Goal: Transaction & Acquisition: Purchase product/service

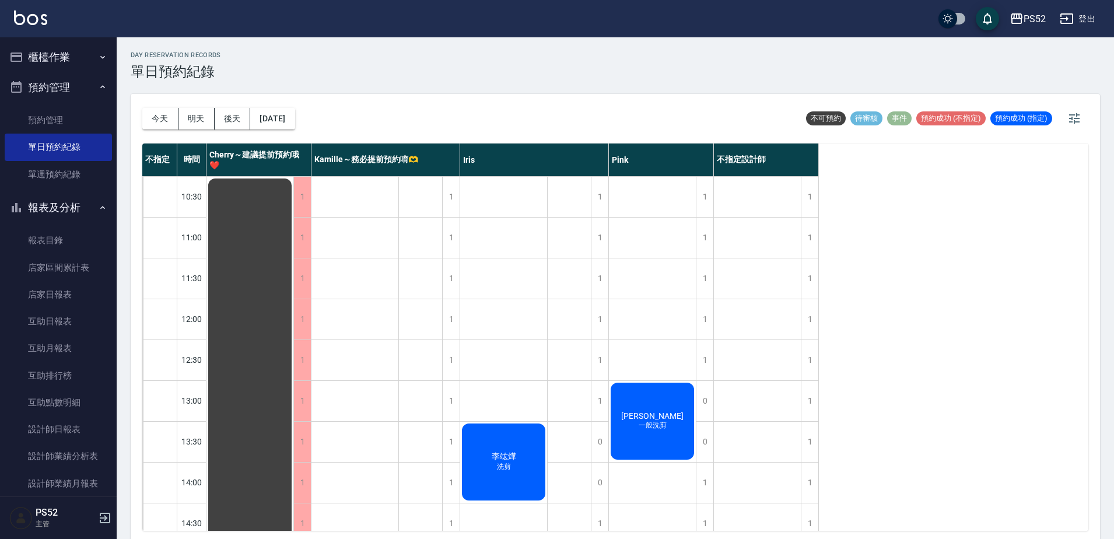
click at [54, 56] on button "櫃檯作業" at bounding box center [58, 57] width 107 height 30
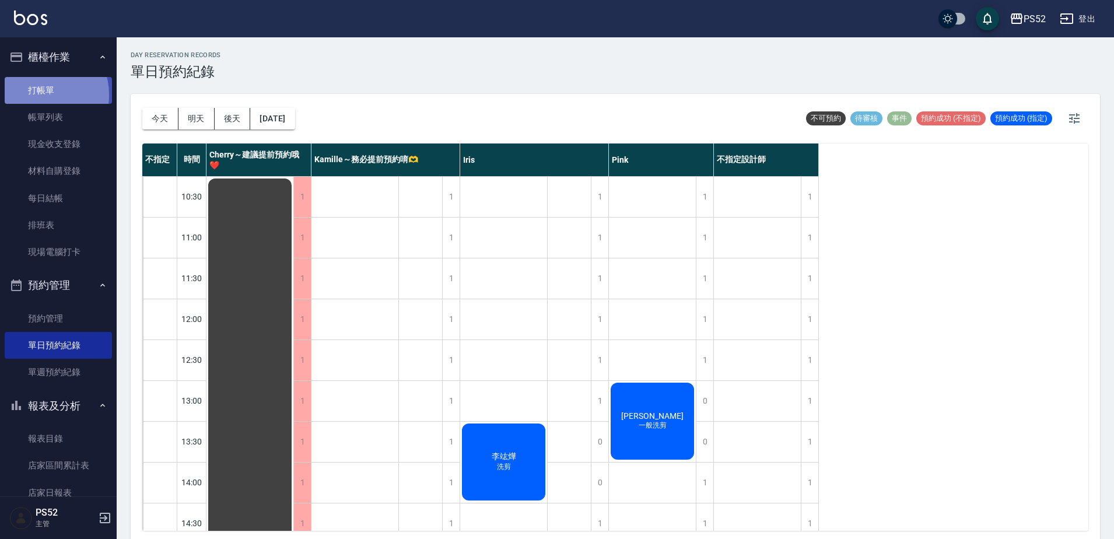
click at [37, 94] on link "打帳單" at bounding box center [58, 90] width 107 height 27
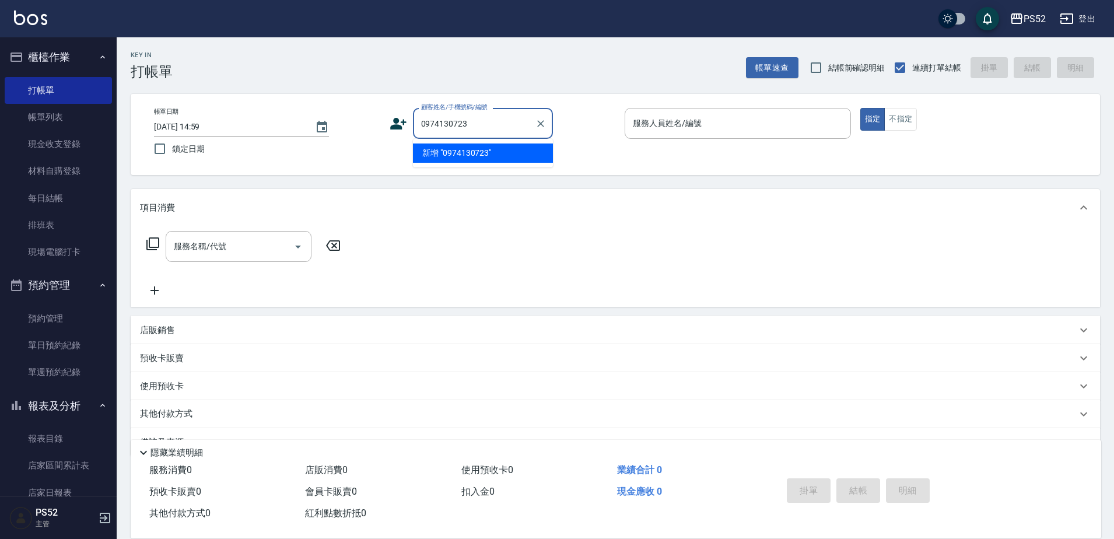
type input "0974130723"
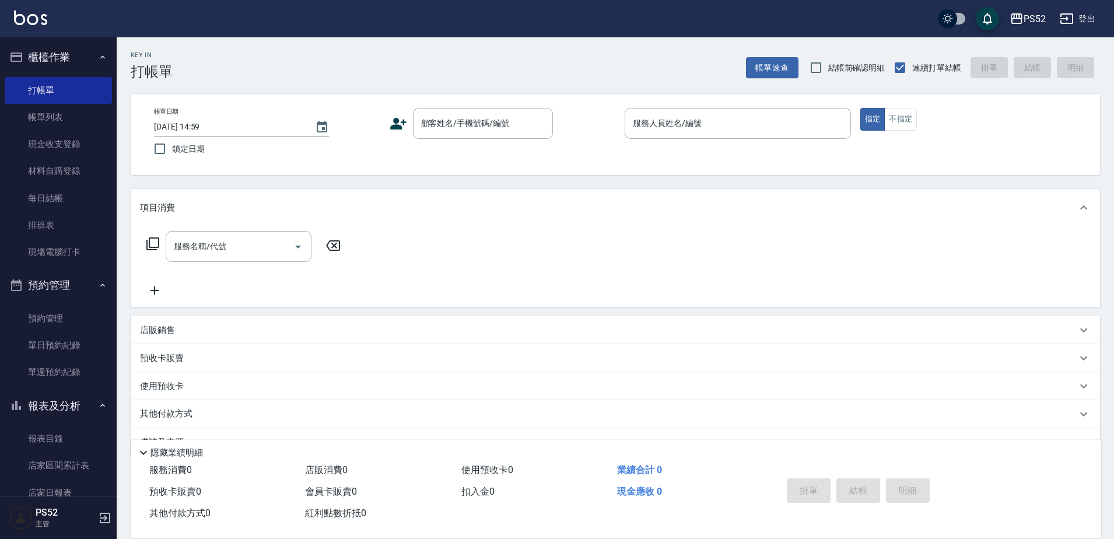
click at [392, 120] on icon at bounding box center [398, 123] width 17 height 17
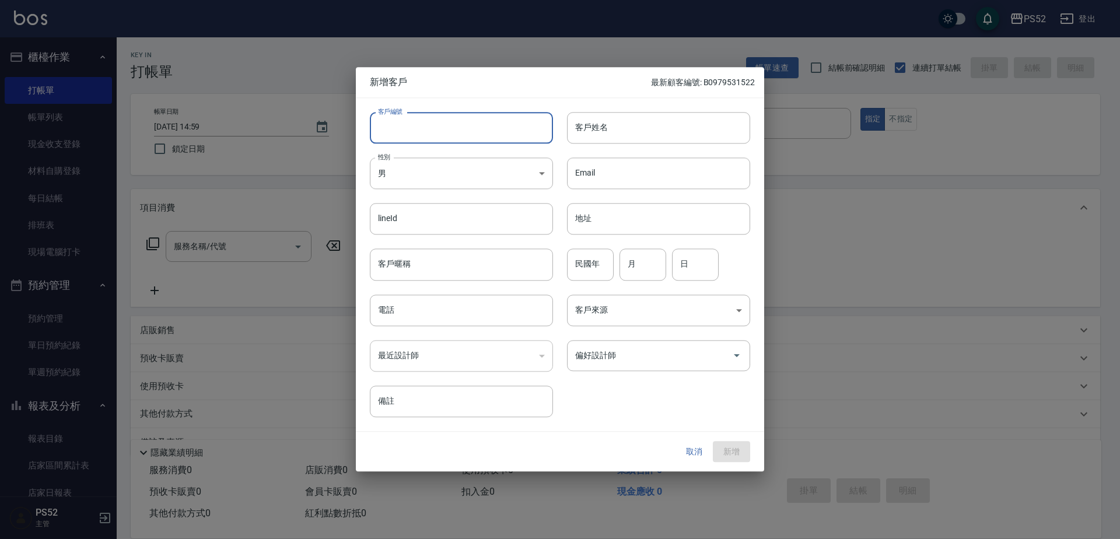
click at [415, 131] on input "客戶編號" at bounding box center [461, 127] width 183 height 31
paste input "0974130723"
type input "B0974130723"
click at [394, 324] on input "電話" at bounding box center [461, 309] width 183 height 31
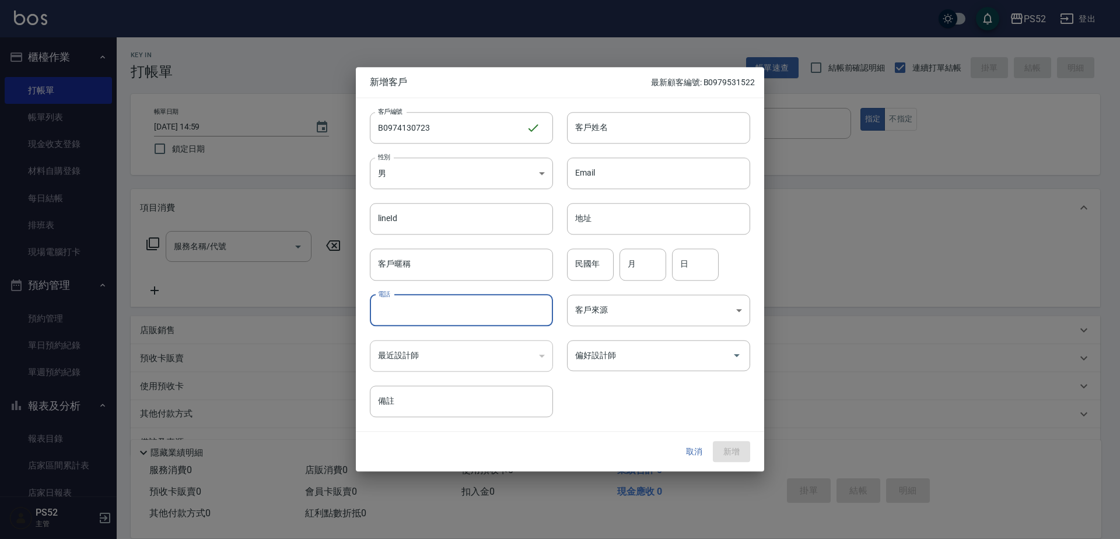
paste input "0974130723"
type input "0974130723"
click at [633, 266] on input "月" at bounding box center [642, 264] width 47 height 31
type input "2"
type input "10"
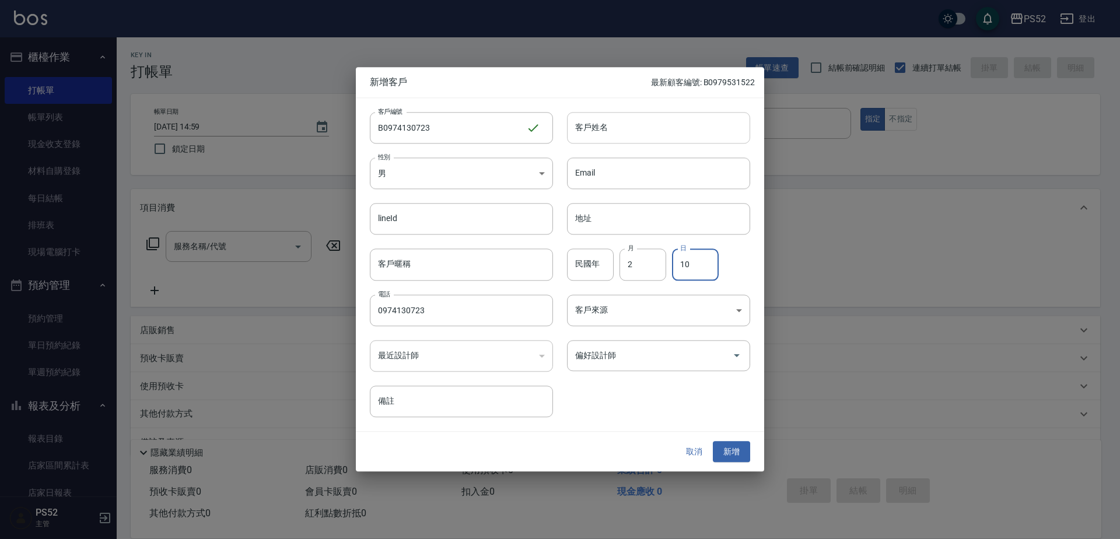
click at [604, 117] on input "客戶姓名" at bounding box center [658, 127] width 183 height 31
type input "[PERSON_NAME]"
click at [736, 454] on button "新增" at bounding box center [731, 452] width 37 height 22
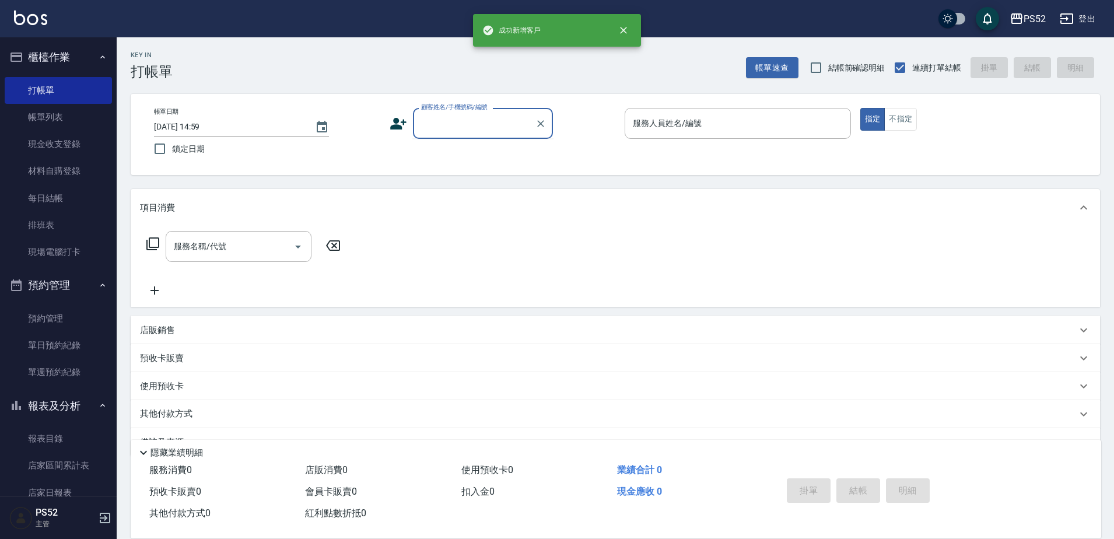
click at [512, 122] on input "顧客姓名/手機號碼/編號" at bounding box center [474, 123] width 112 height 20
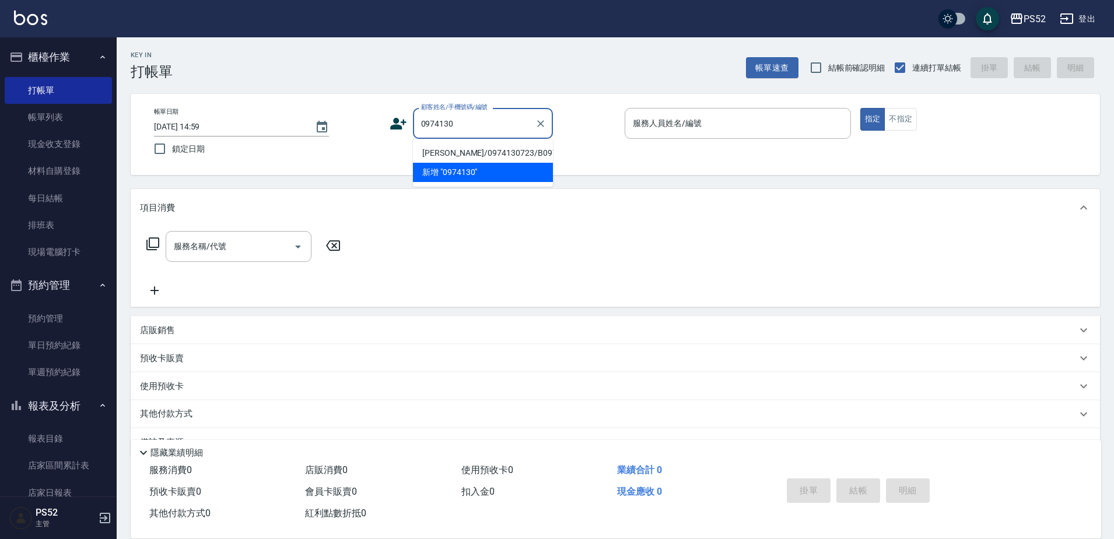
click at [494, 153] on li "[PERSON_NAME]/0974130723/B0974130723" at bounding box center [483, 152] width 140 height 19
type input "[PERSON_NAME]/0974130723/B0974130723"
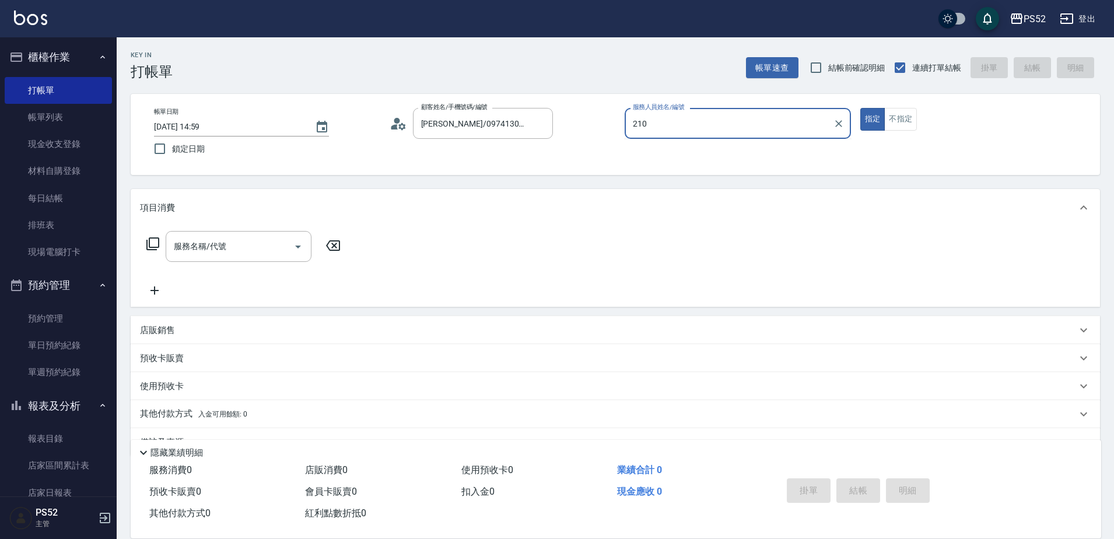
type input "210"
click at [860, 108] on button "指定" at bounding box center [872, 119] width 25 height 23
type button "true"
click at [686, 129] on input "服務人員姓名/編號" at bounding box center [738, 123] width 216 height 20
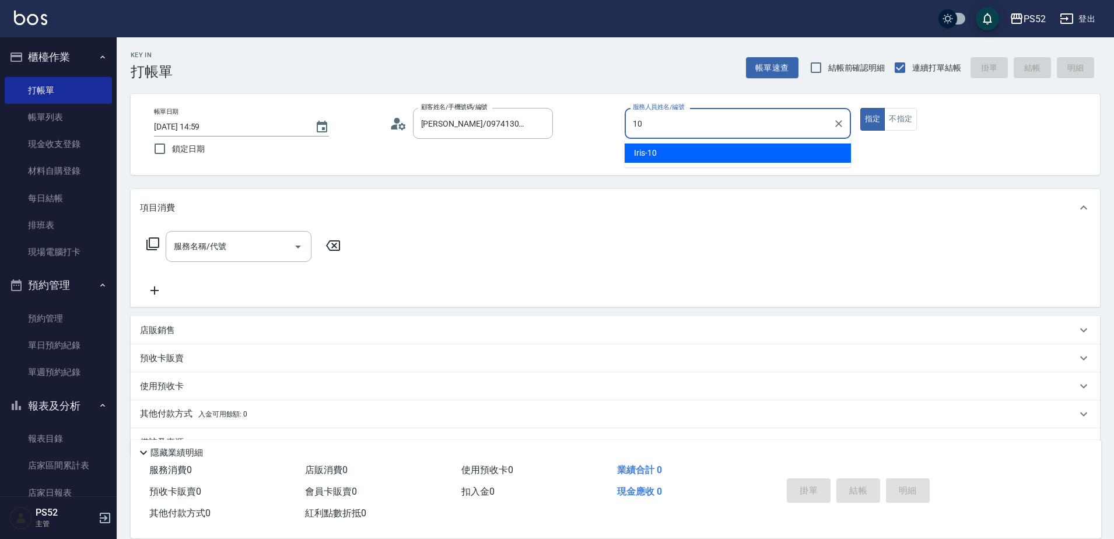
type input "Iris-10"
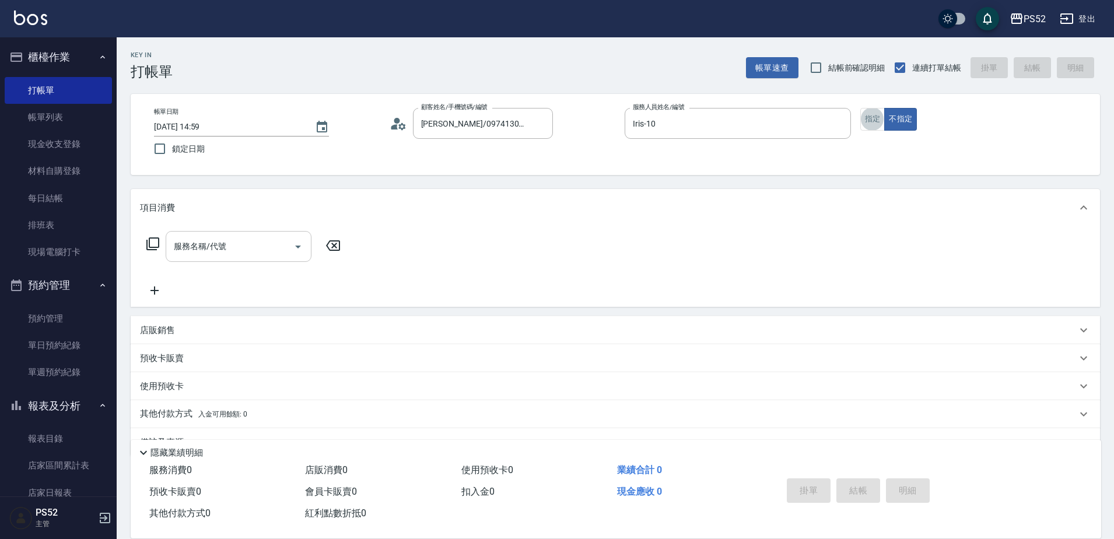
click at [239, 254] on input "服務名稱/代號" at bounding box center [230, 246] width 118 height 20
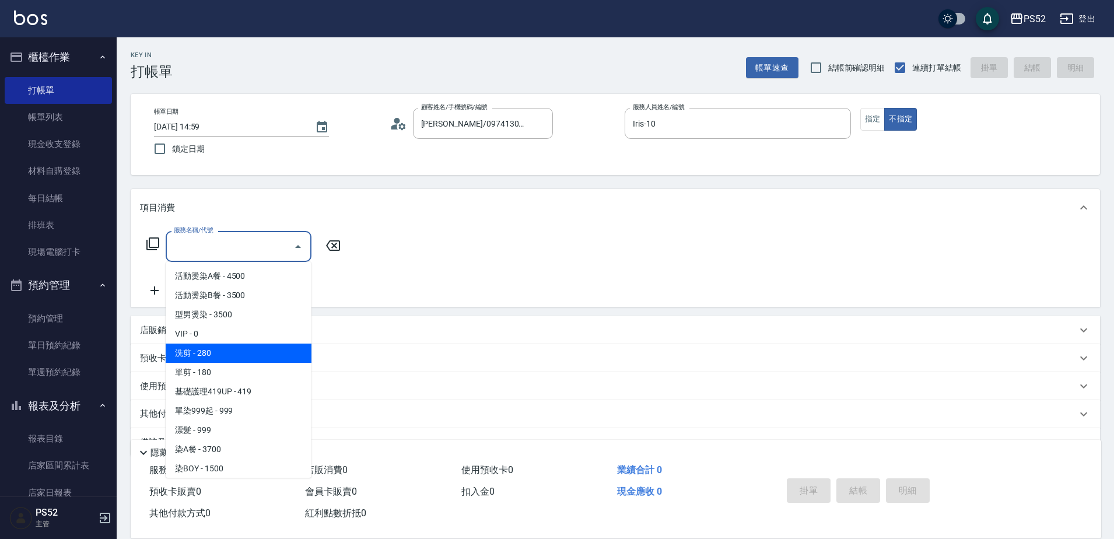
click at [244, 372] on span "單剪 - 180" at bounding box center [239, 372] width 146 height 19
type input "單剪(C2)"
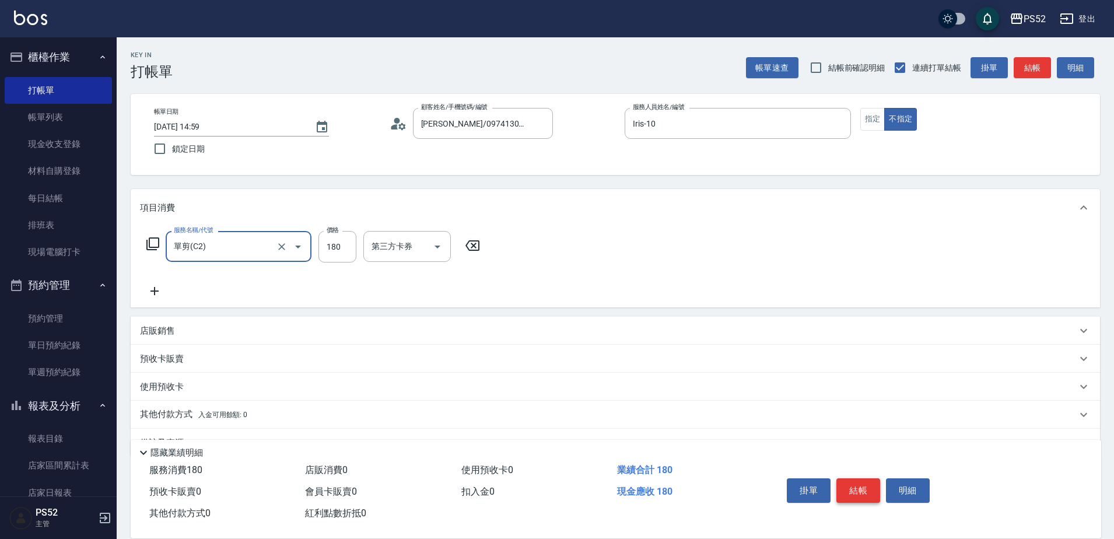
click at [857, 490] on button "結帳" at bounding box center [858, 490] width 44 height 24
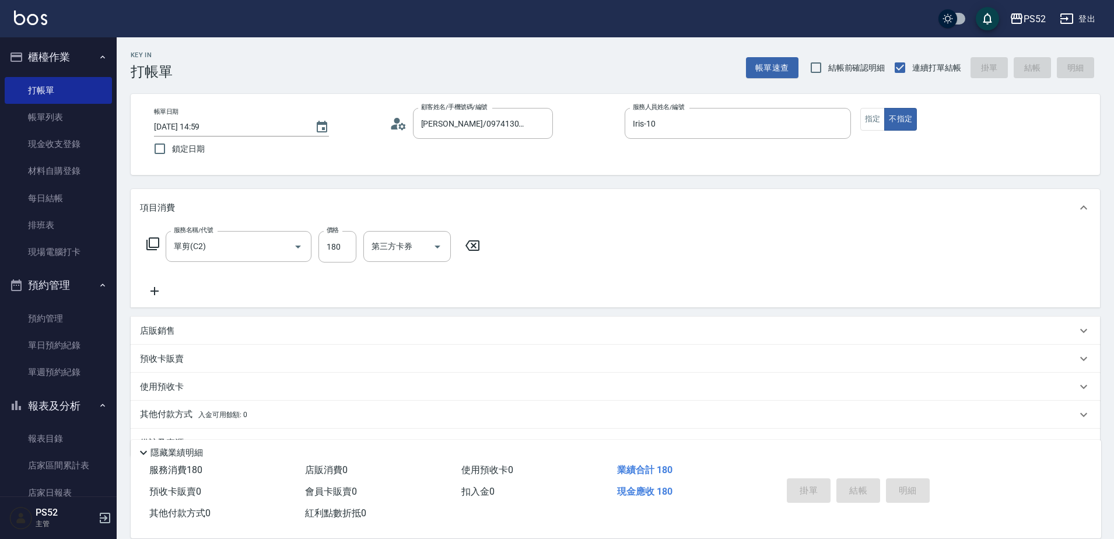
type input "[DATE] 15:00"
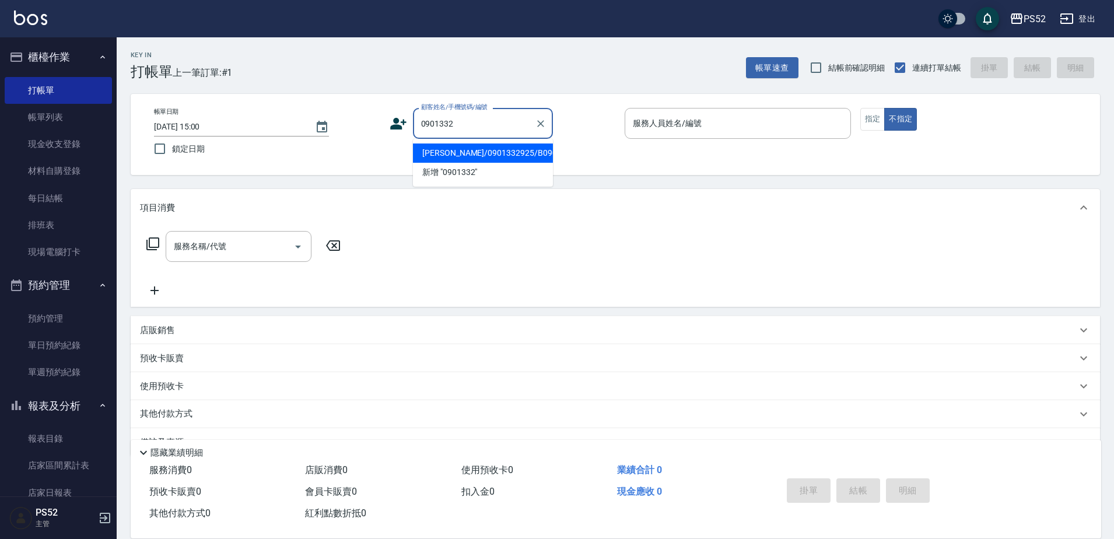
click at [432, 160] on li "[PERSON_NAME]/0901332925/B0901332925" at bounding box center [483, 152] width 140 height 19
type input "[PERSON_NAME]/0901332925/B0901332925"
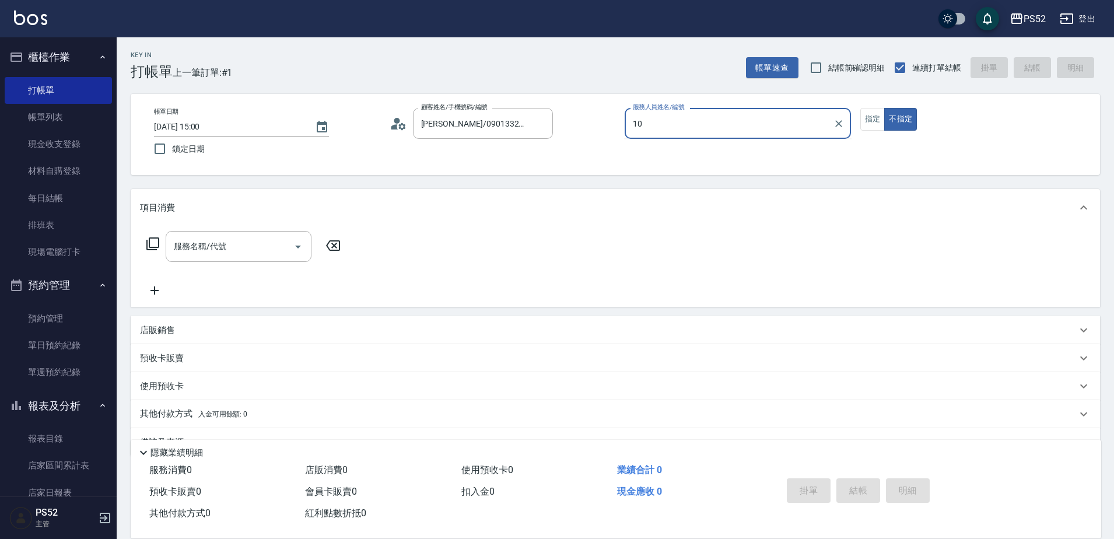
type input "Iris-10"
type button "false"
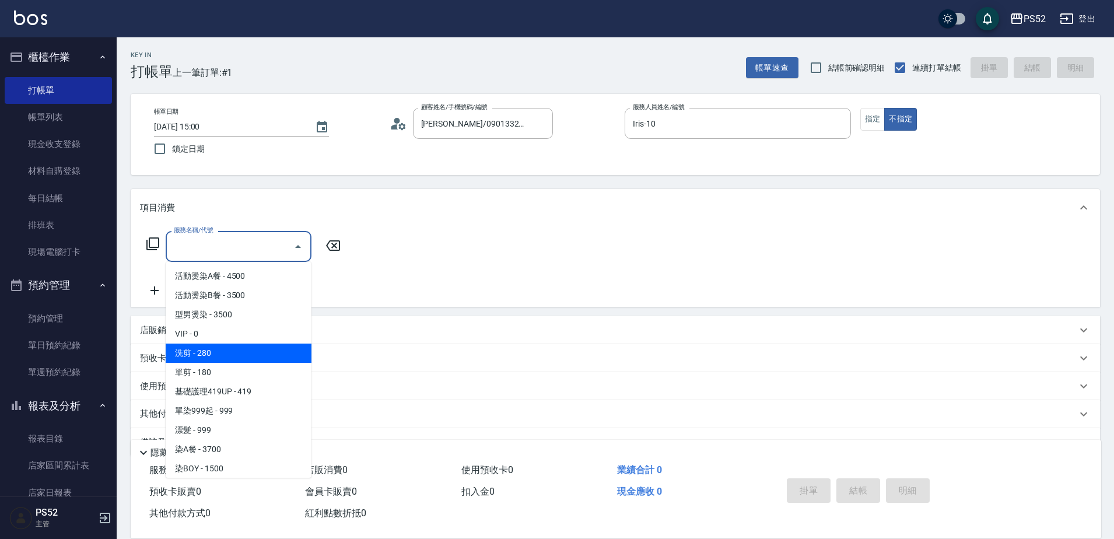
type input "洗剪(C1)"
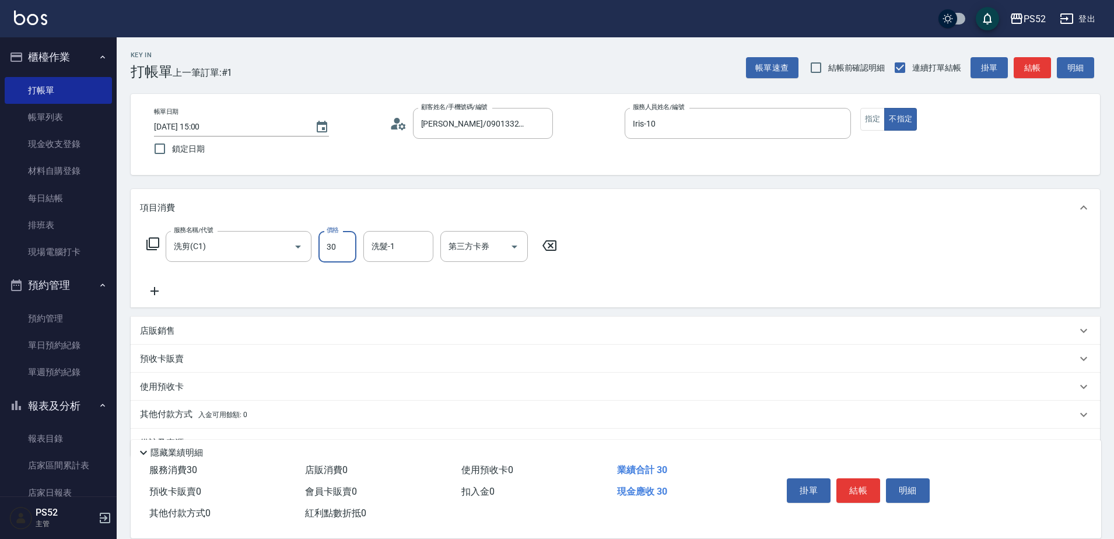
type input "300"
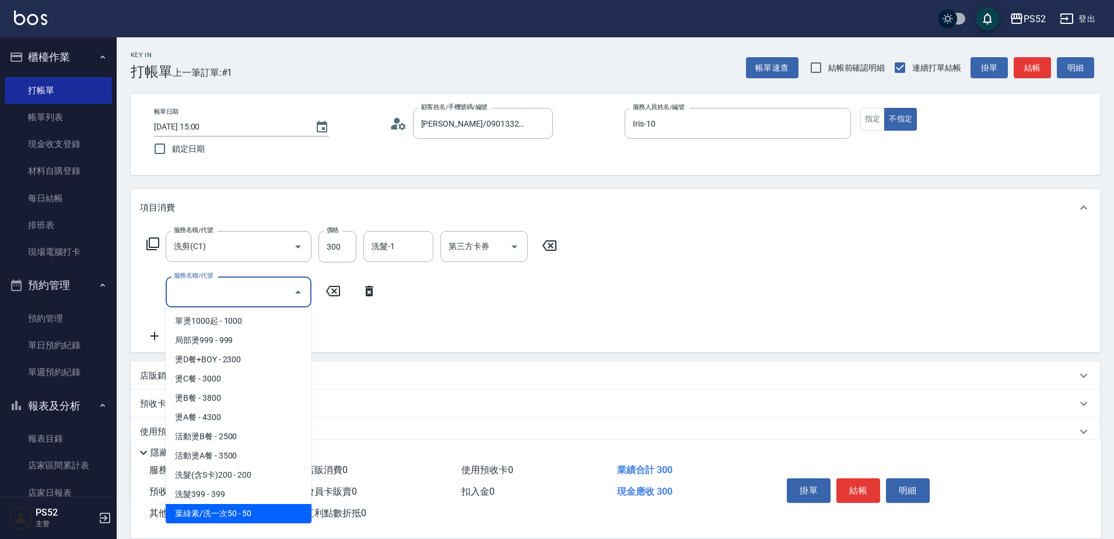
scroll to position [328, 0]
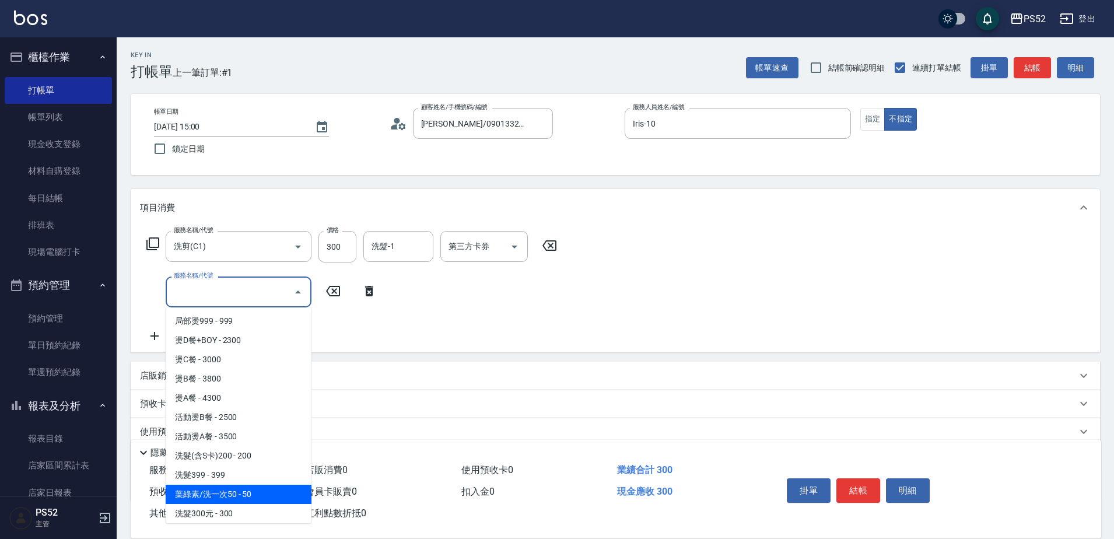
type input "葉綠素/洗一次50(S3)"
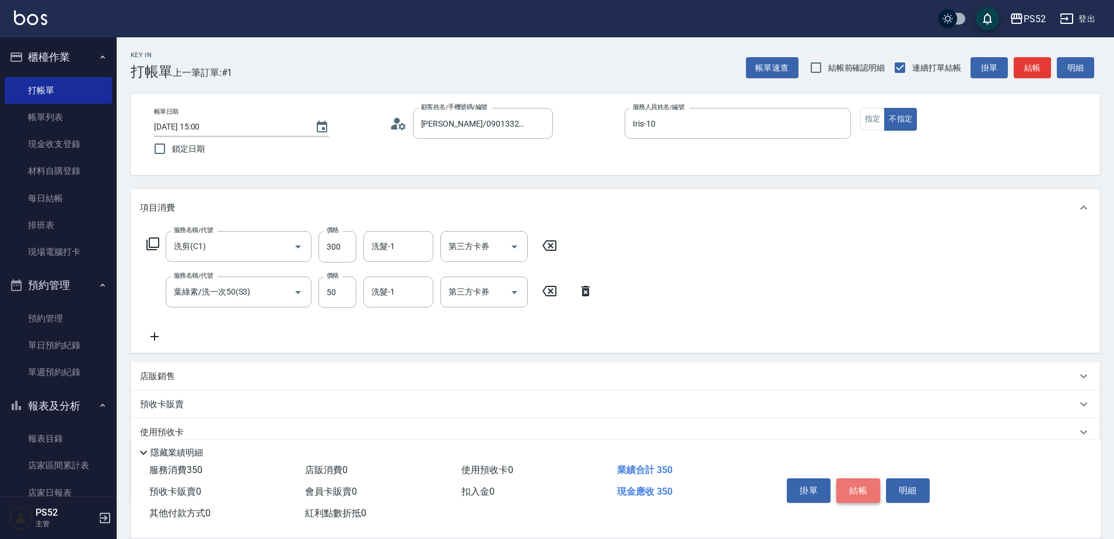
click at [852, 483] on button "結帳" at bounding box center [858, 490] width 44 height 24
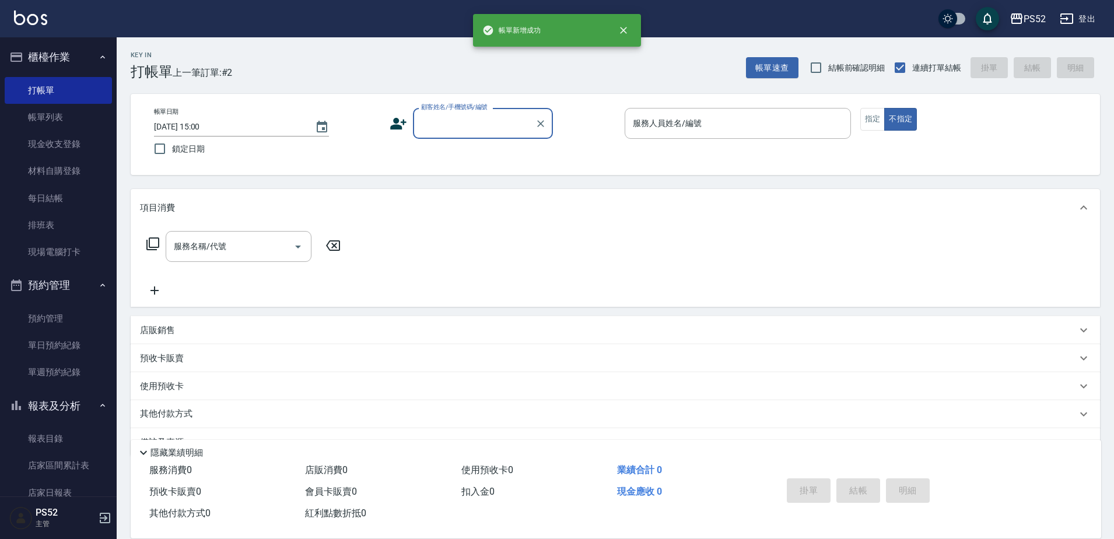
scroll to position [0, 0]
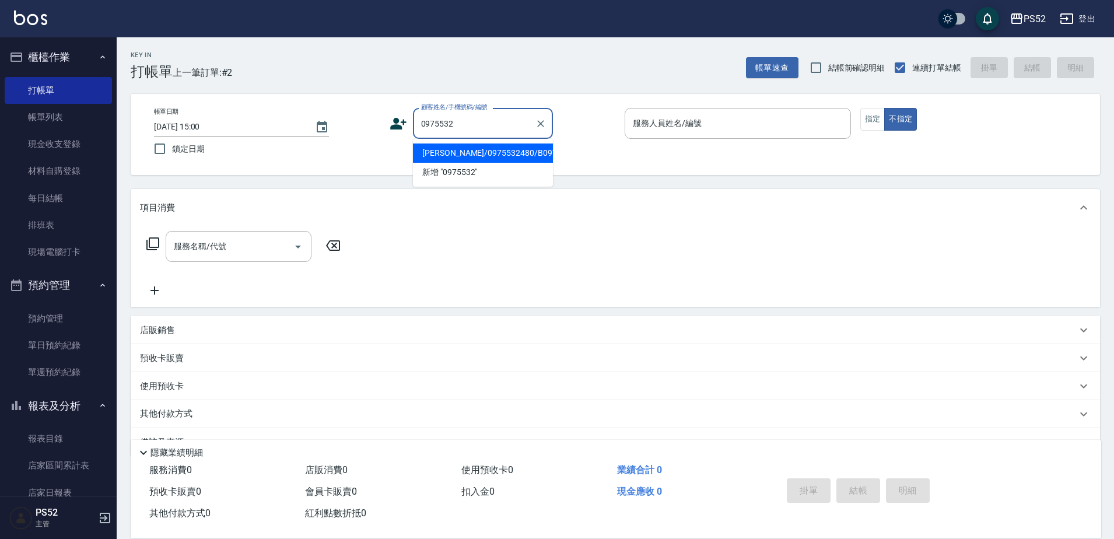
click at [464, 149] on li "[PERSON_NAME]/0975532480/B0975532480" at bounding box center [483, 152] width 140 height 19
type input "[PERSON_NAME]/0975532480/B0975532480"
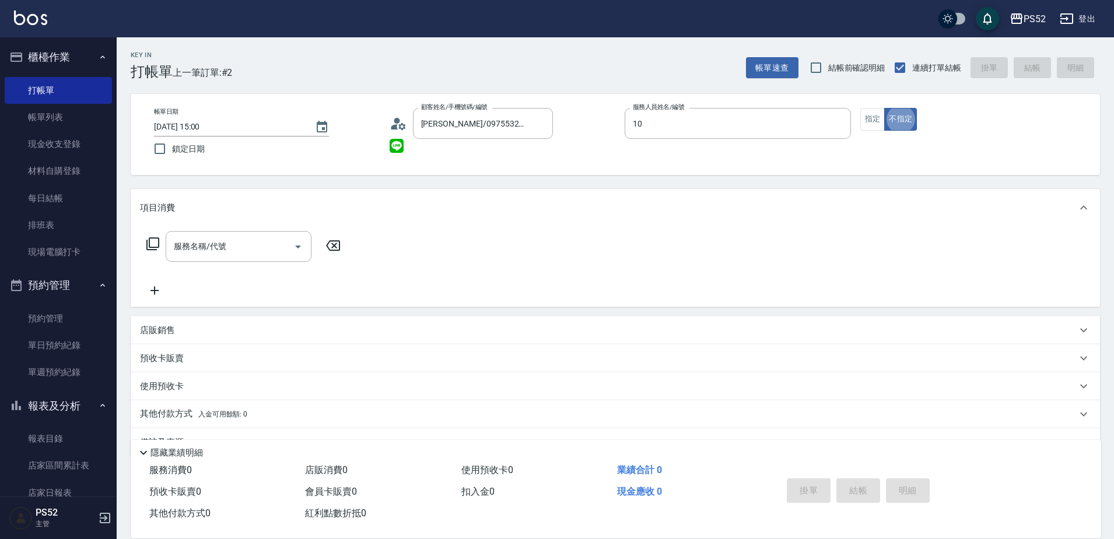
type input "Iris-10"
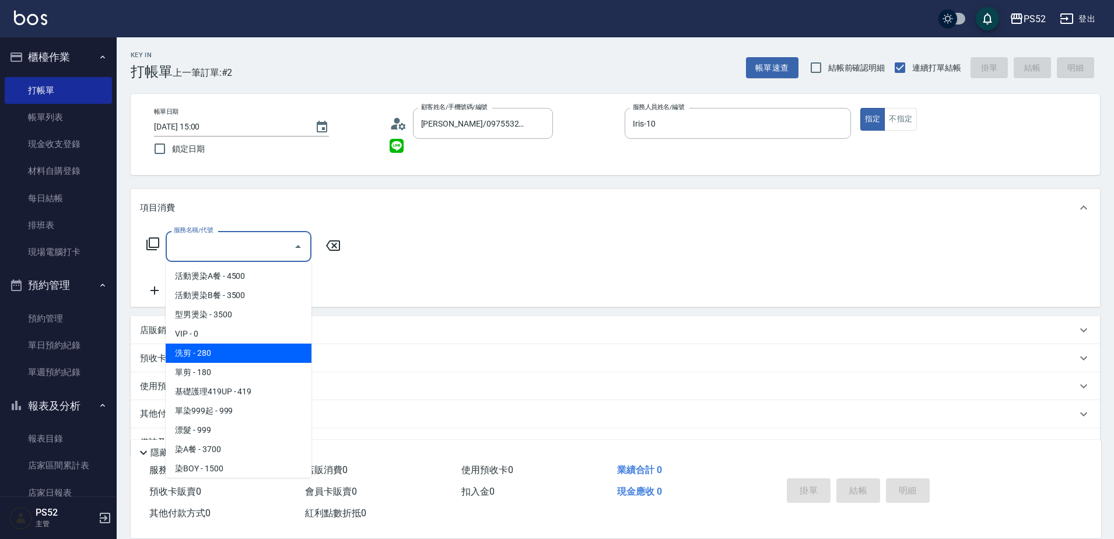
type input "洗剪(C1)"
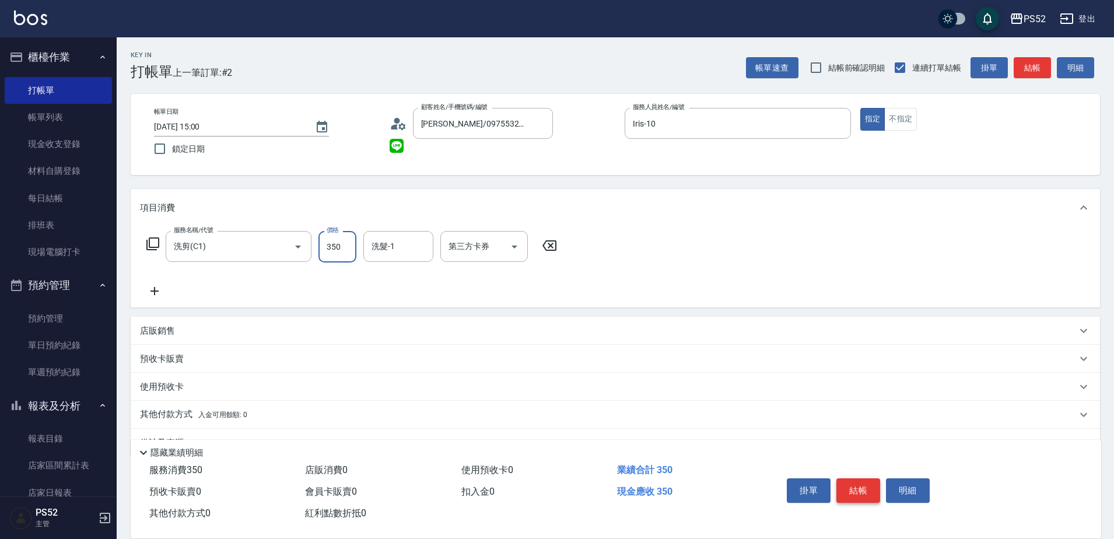
type input "350"
click at [867, 478] on button "結帳" at bounding box center [858, 490] width 44 height 24
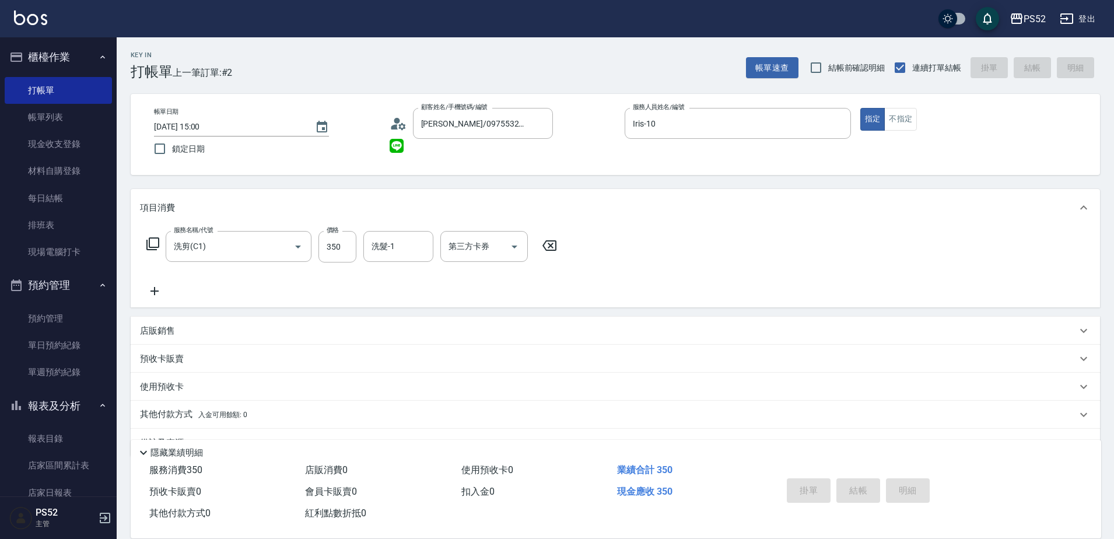
type input "[DATE] 15:01"
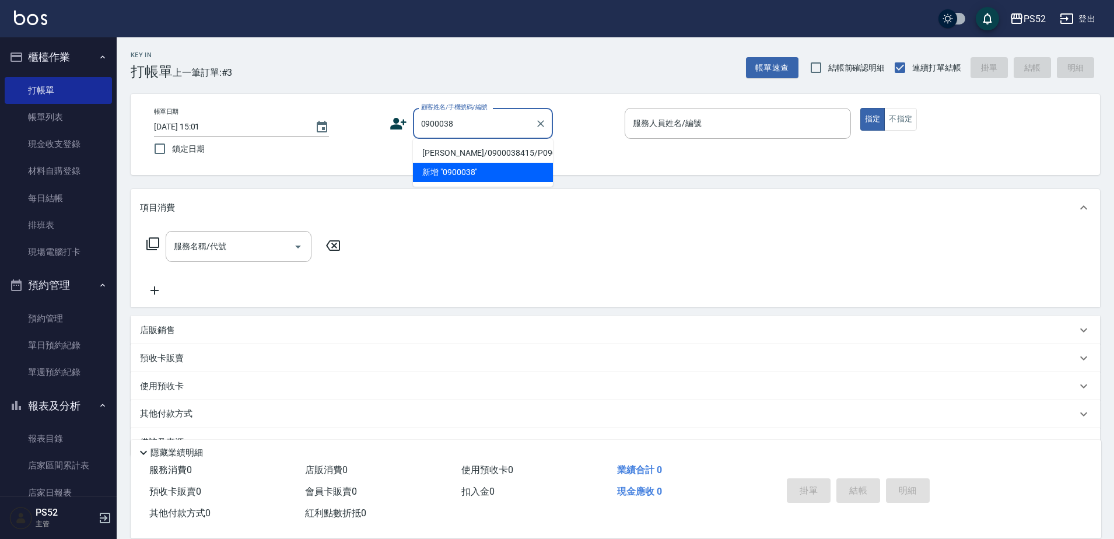
click at [472, 157] on li "[PERSON_NAME]/0900038415/P0900038415" at bounding box center [483, 152] width 140 height 19
type input "[PERSON_NAME]/0900038415/P0900038415"
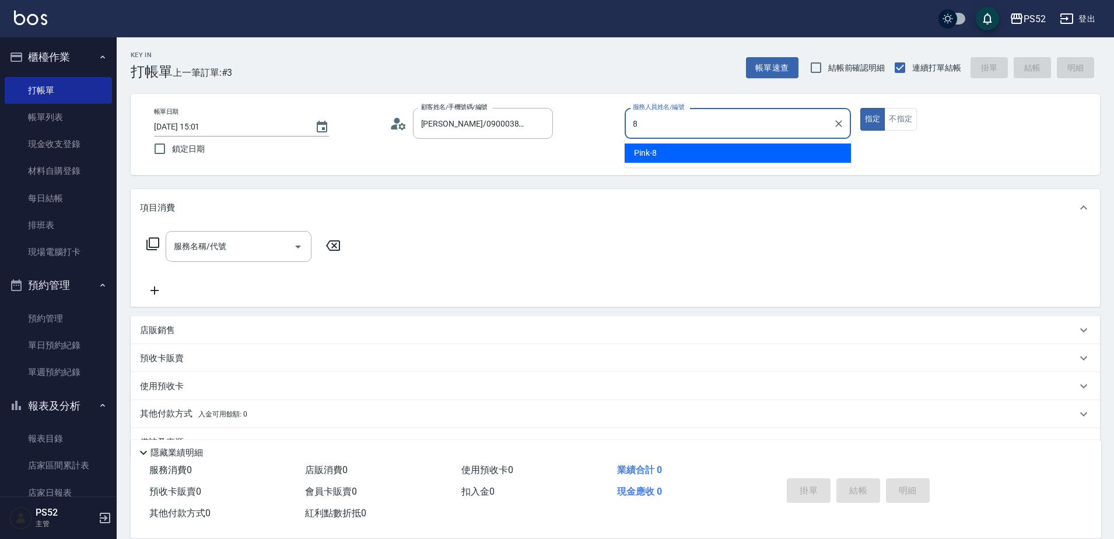
type input "Pink-8"
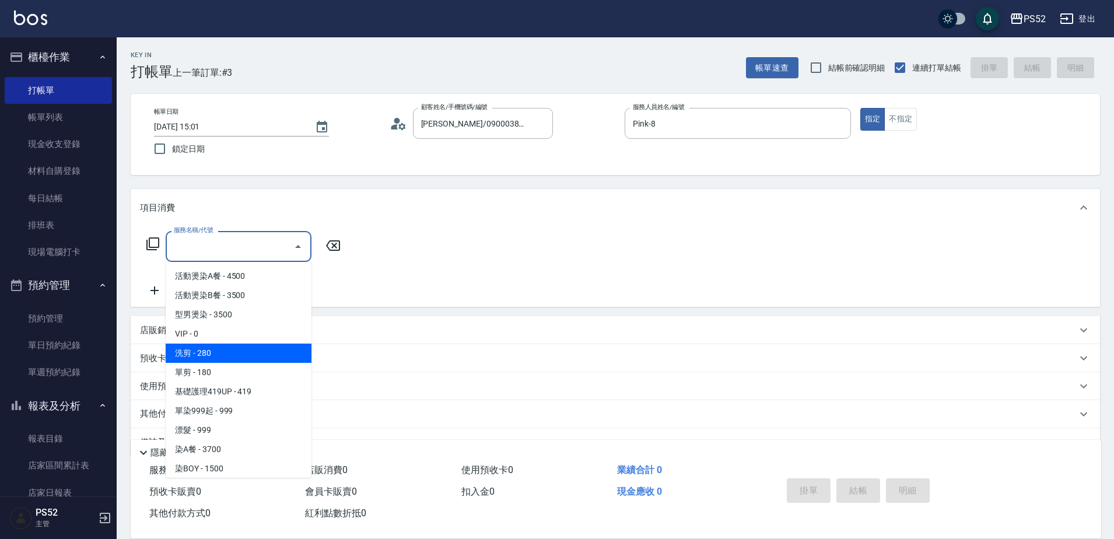
type input "洗剪(C1)"
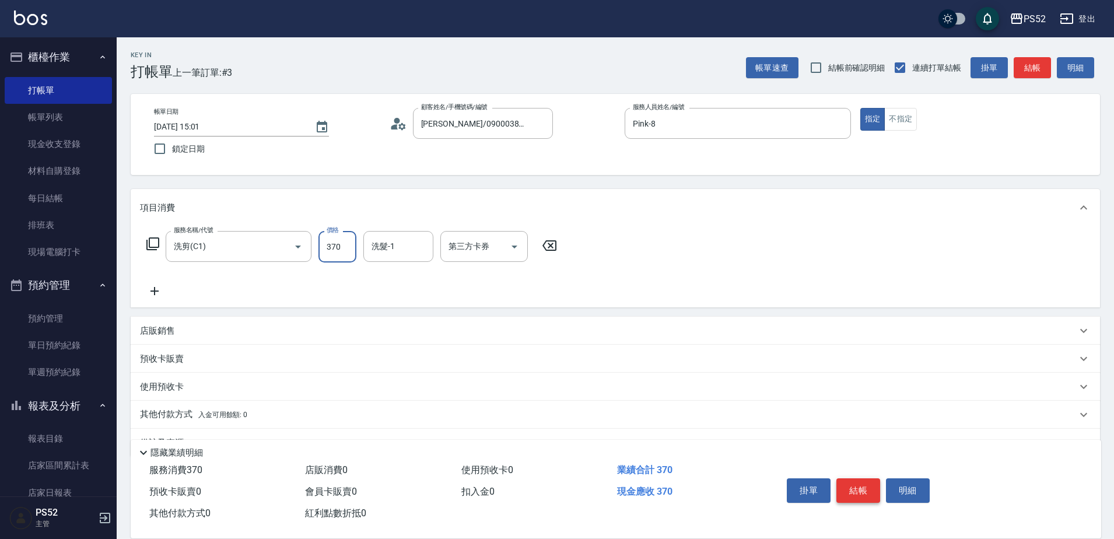
type input "370"
click at [864, 484] on button "結帳" at bounding box center [858, 490] width 44 height 24
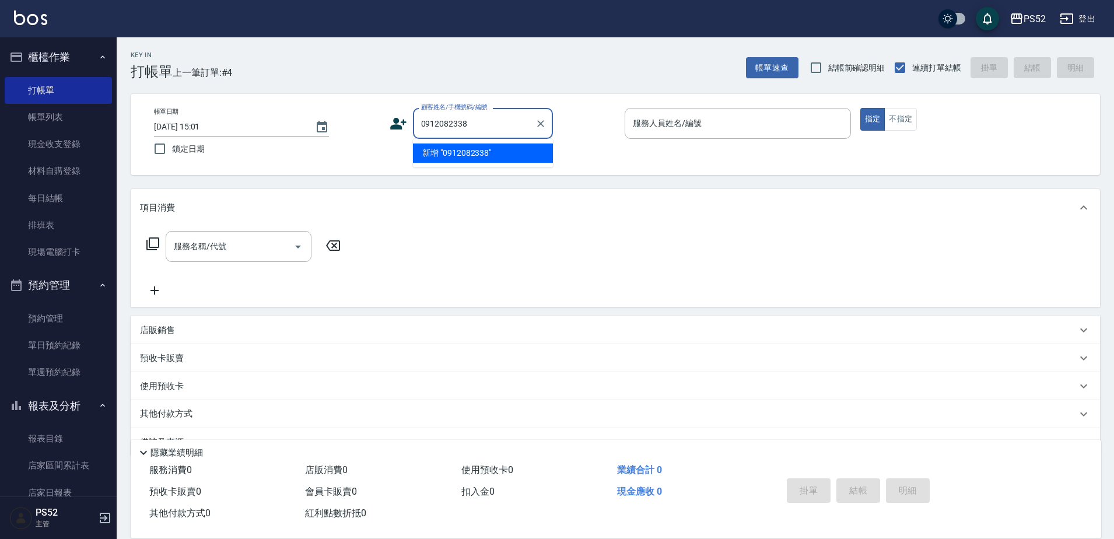
type input "0912082338"
click at [399, 131] on icon at bounding box center [398, 123] width 17 height 17
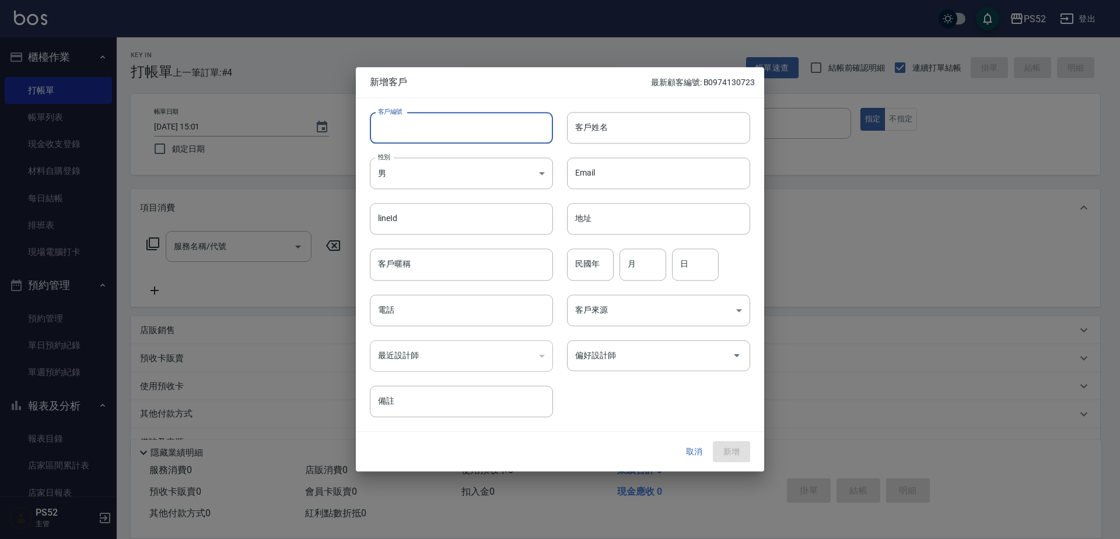
click at [411, 129] on input "客戶編號" at bounding box center [461, 127] width 183 height 31
paste input "0912082338"
type input "B0912082338"
click at [418, 310] on input "電話" at bounding box center [461, 309] width 183 height 31
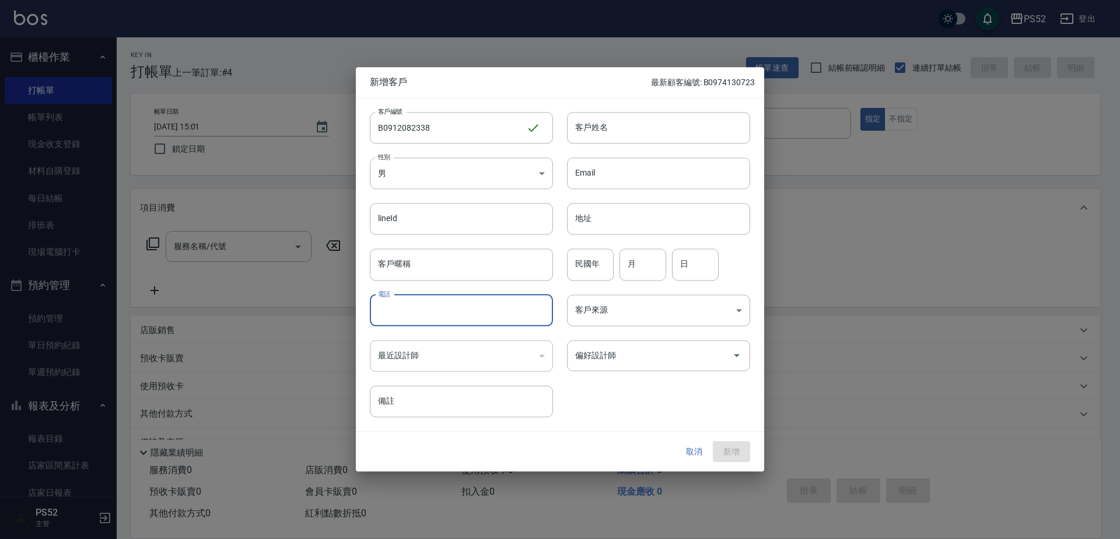
paste input "0912082338"
type input "0912082338"
click at [594, 269] on input "民國年" at bounding box center [590, 264] width 47 height 31
type input "96"
type input "8"
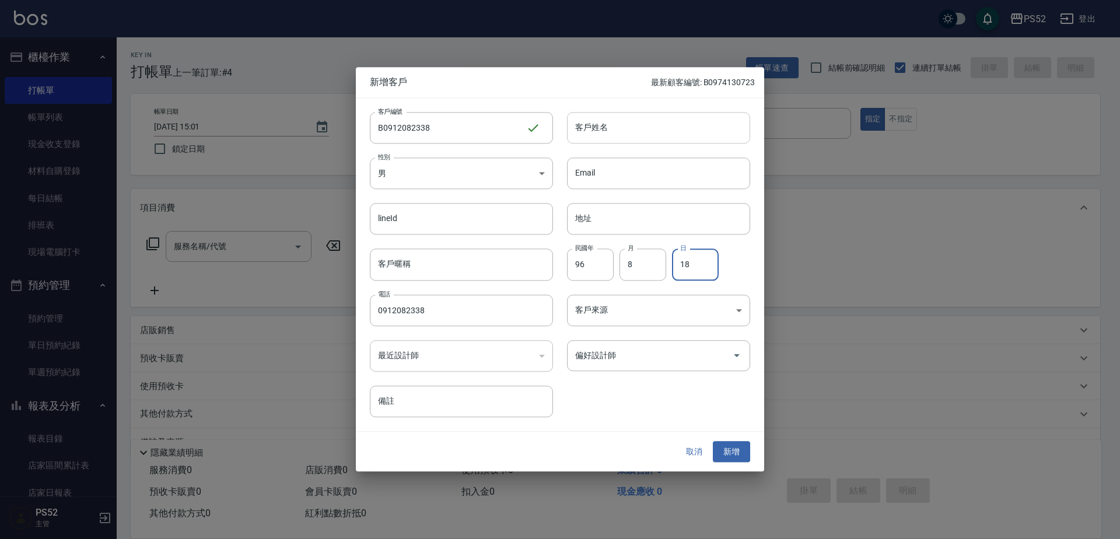
type input "18"
click at [591, 126] on input "客戶姓名" at bounding box center [658, 127] width 183 height 31
type input "[PERSON_NAME]"
click at [736, 453] on button "新增" at bounding box center [731, 452] width 37 height 22
